Goal: Use online tool/utility: Utilize a website feature to perform a specific function

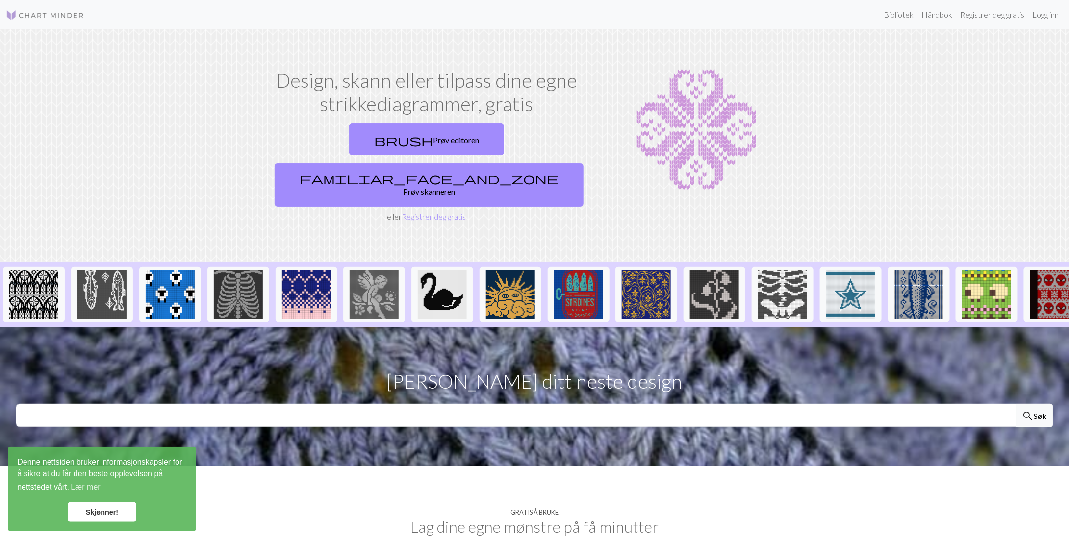
click at [890, 132] on section "Design, skann eller tilpass dine egne strikkediagrammer, gratis brush Prøv edit…" at bounding box center [534, 145] width 1069 height 232
click at [433, 138] on font "Prøv editoren" at bounding box center [456, 139] width 46 height 9
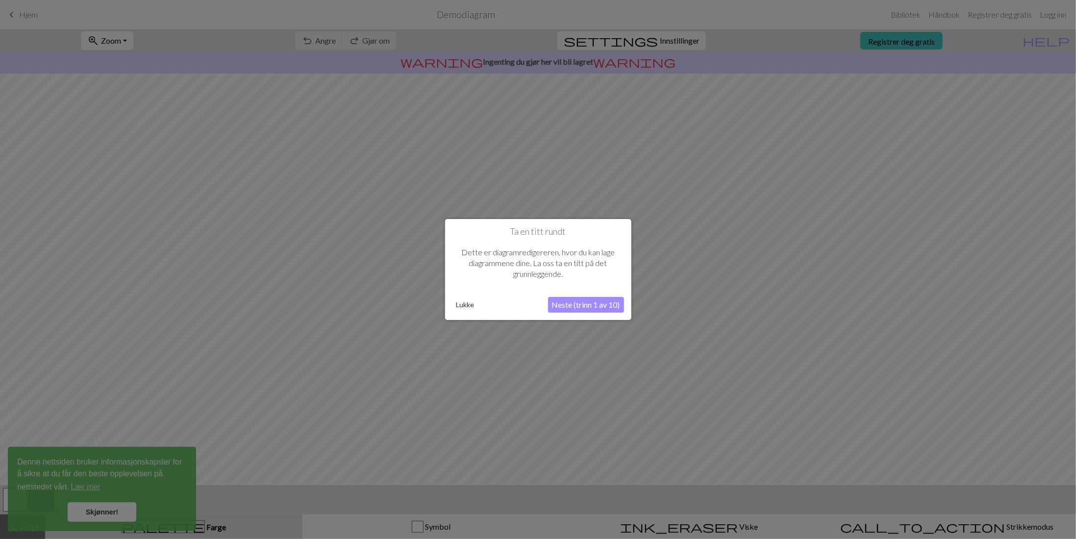
click at [577, 303] on font "Neste (trinn 1 av 10)" at bounding box center [586, 304] width 68 height 9
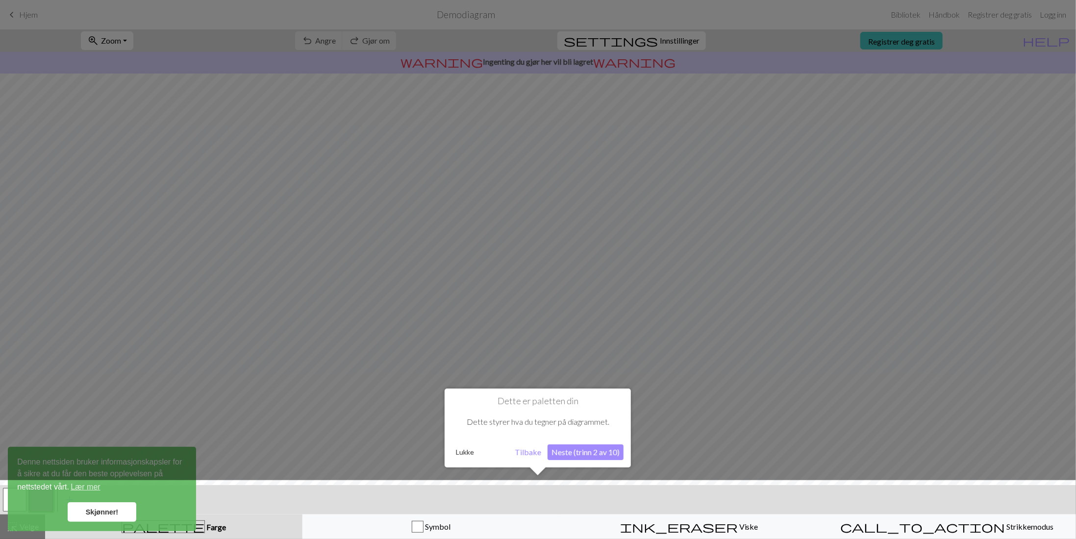
click at [583, 450] on font "Neste (trinn 2 av 10)" at bounding box center [586, 452] width 68 height 9
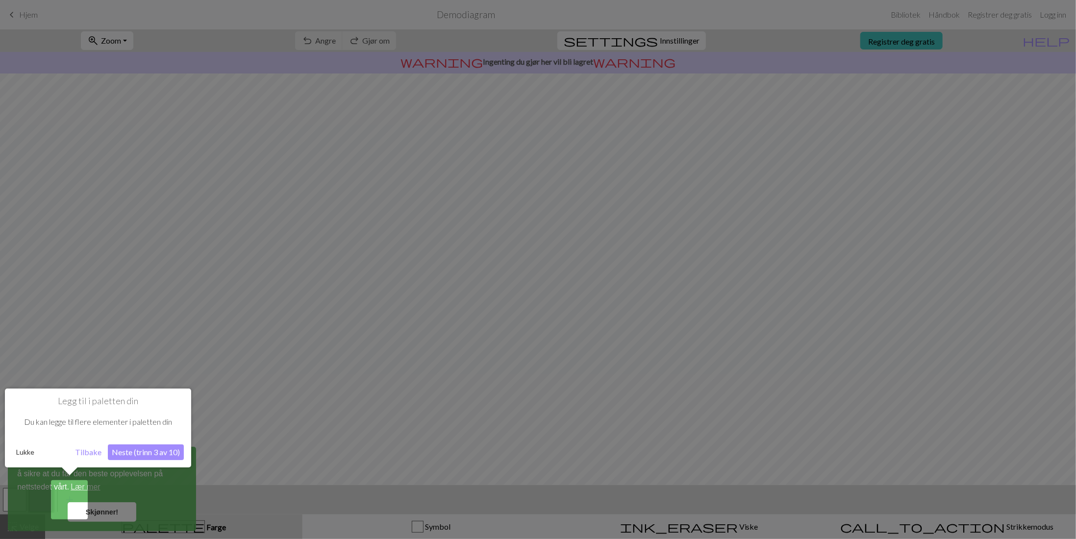
click at [80, 503] on link "Skjønner!" at bounding box center [102, 512] width 69 height 20
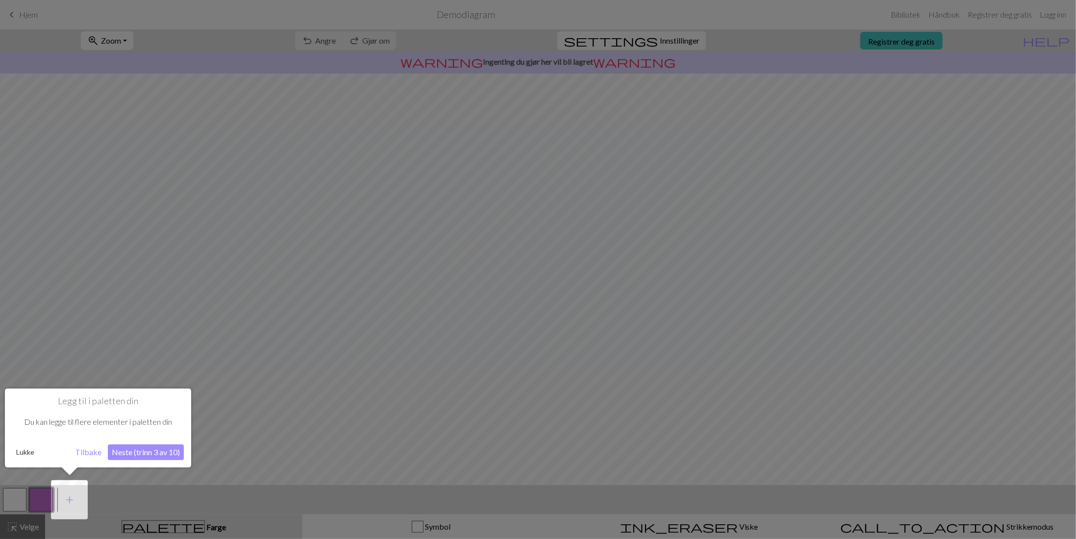
click at [157, 451] on font "Neste (trinn 3 av 10)" at bounding box center [146, 452] width 68 height 9
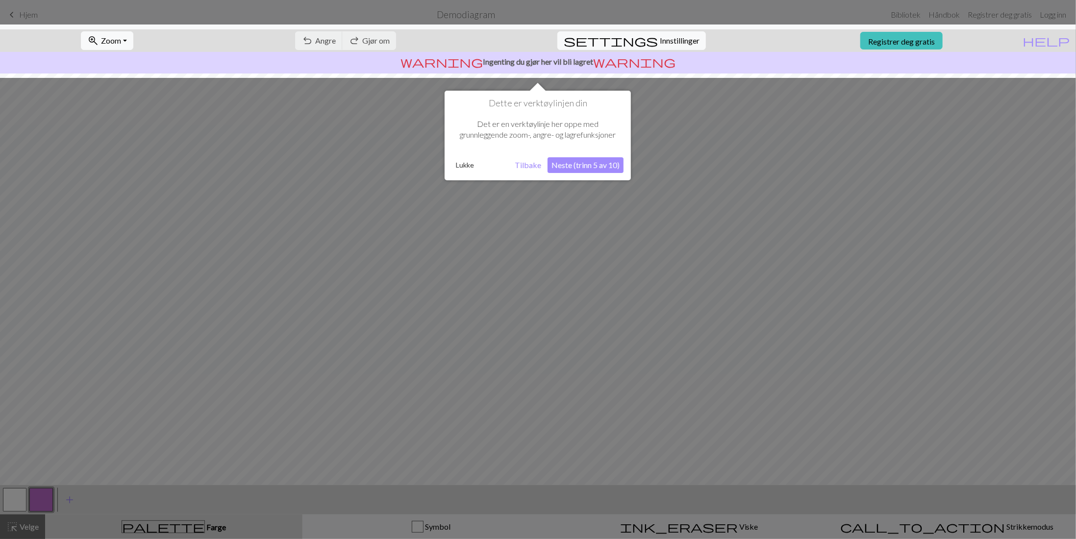
click at [587, 163] on font "Neste (trinn 5 av 10)" at bounding box center [586, 164] width 68 height 9
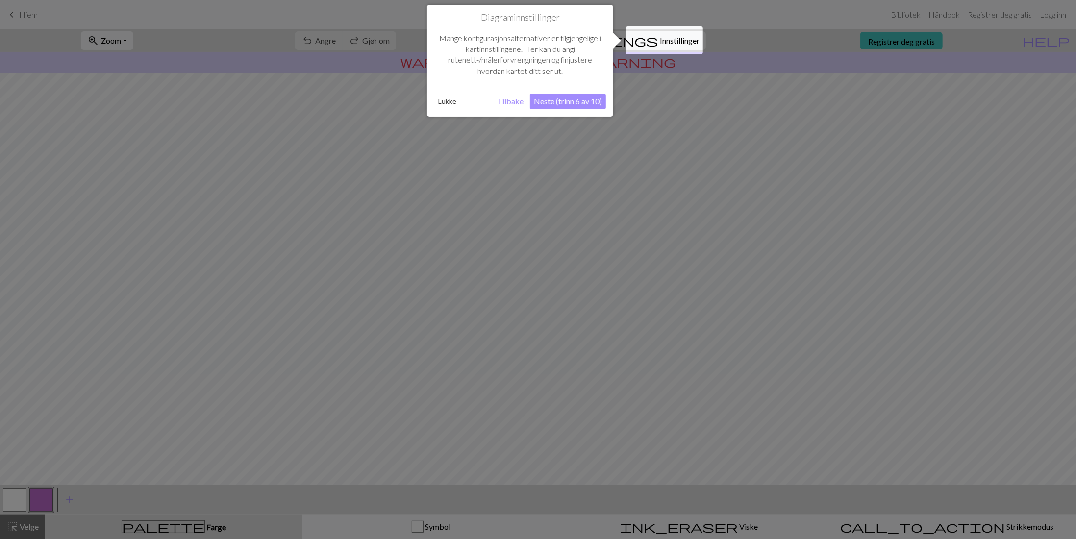
click at [574, 99] on font "Neste (trinn 6 av 10)" at bounding box center [568, 101] width 68 height 9
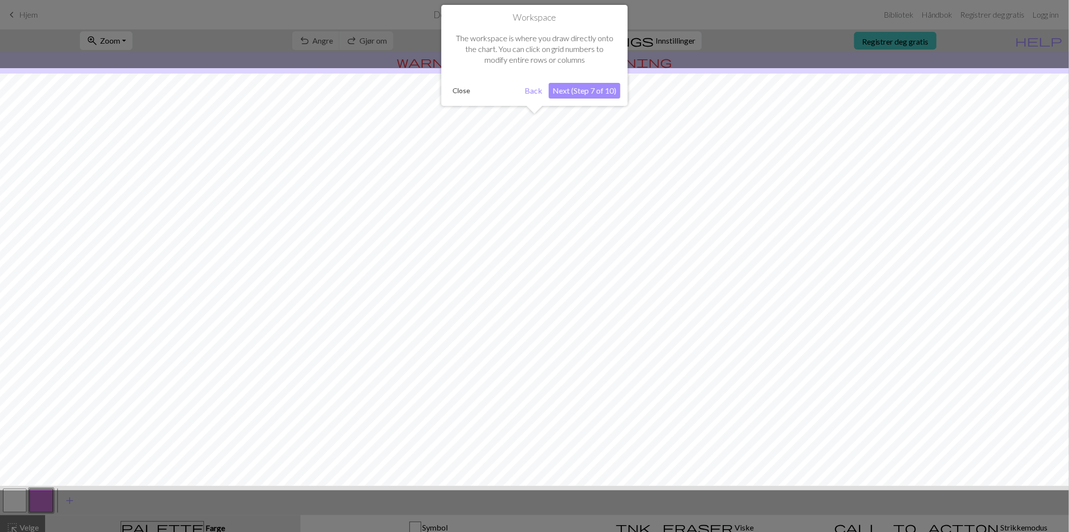
scroll to position [7, 0]
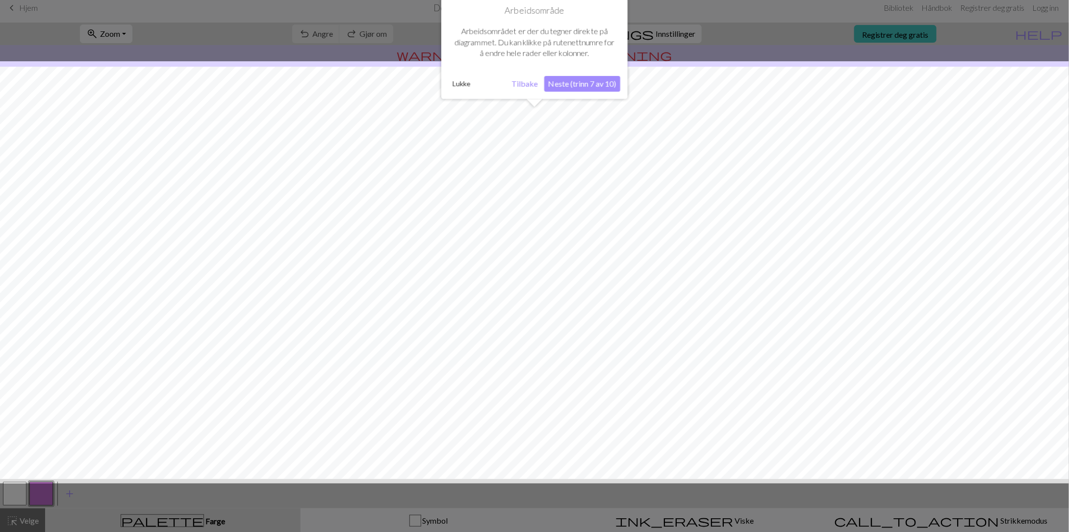
click at [567, 79] on font "Neste (trinn 7 av 10)" at bounding box center [582, 83] width 68 height 9
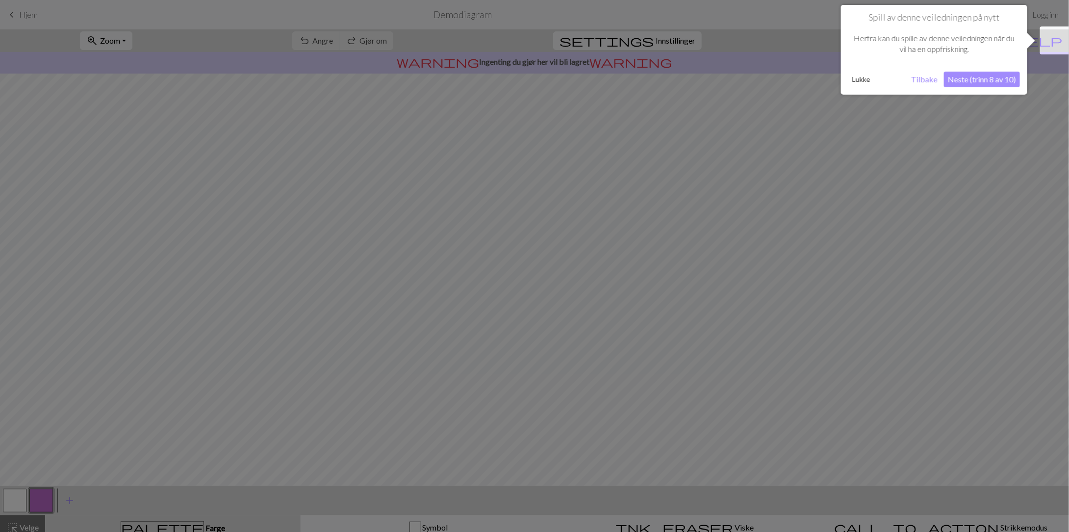
click at [973, 81] on font "Neste (trinn 8 av 10)" at bounding box center [982, 79] width 68 height 9
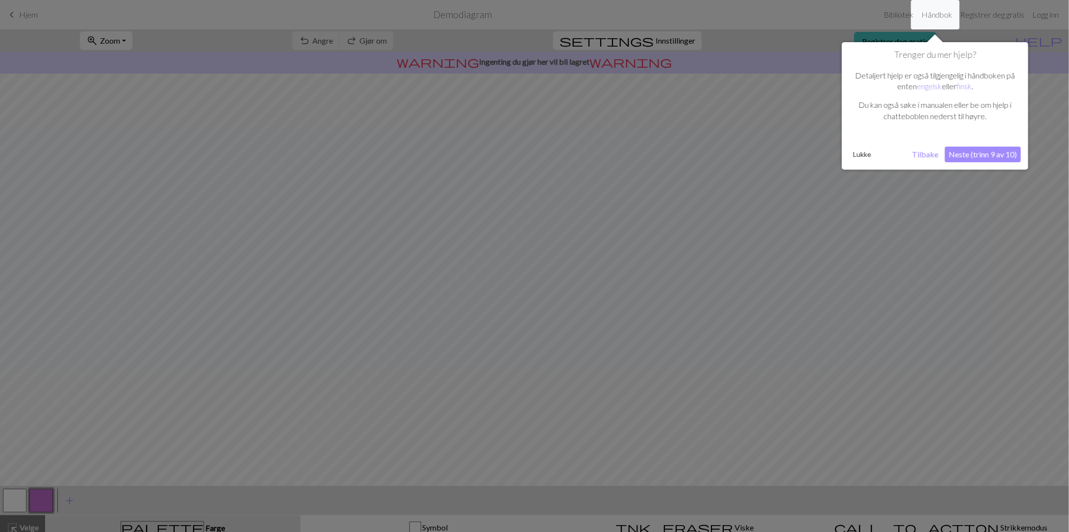
click at [992, 151] on font "Neste (trinn 9 av 10)" at bounding box center [983, 154] width 68 height 9
